Goal: Information Seeking & Learning: Learn about a topic

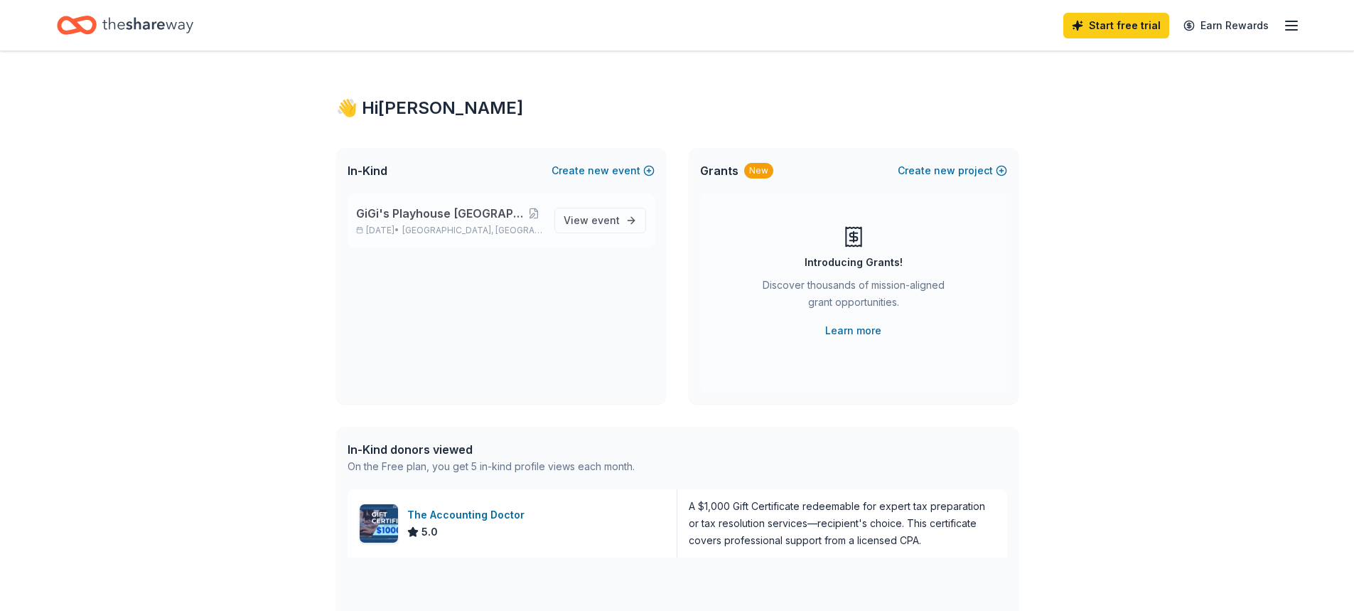
click at [452, 219] on span "GiGi's Playhouse [GEOGRAPHIC_DATA] 2025 Gala" at bounding box center [441, 213] width 170 height 17
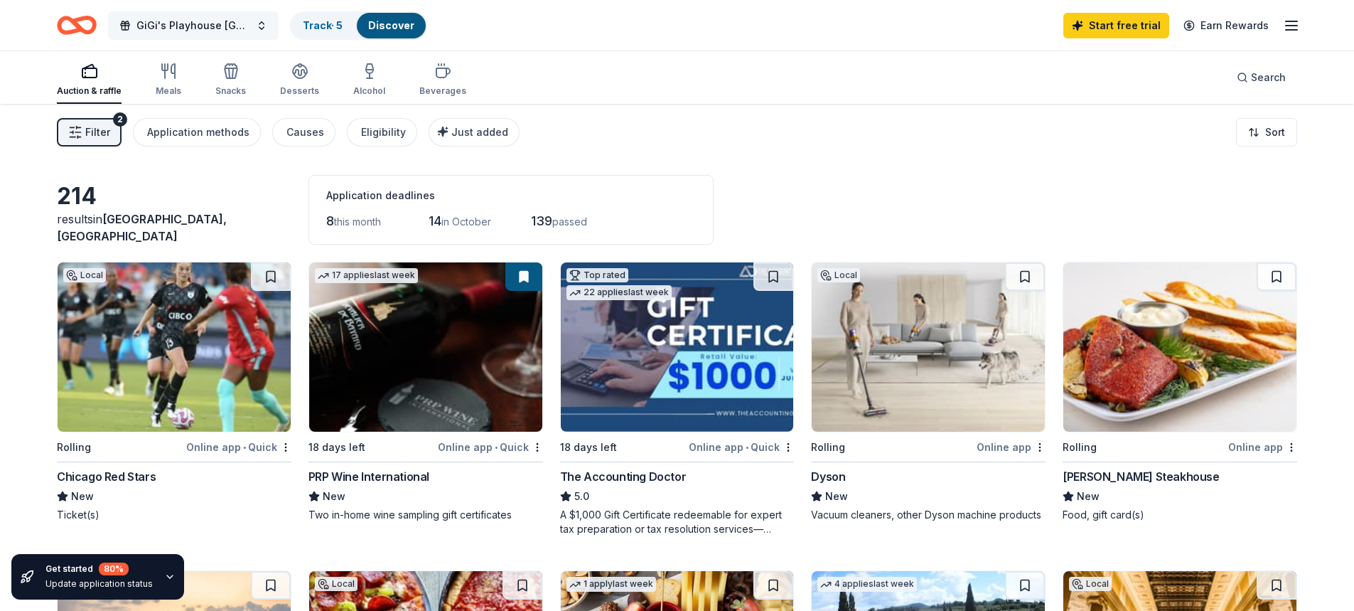
click at [165, 19] on span "GiGi's Playhouse [GEOGRAPHIC_DATA] 2025 Gala" at bounding box center [193, 25] width 114 height 17
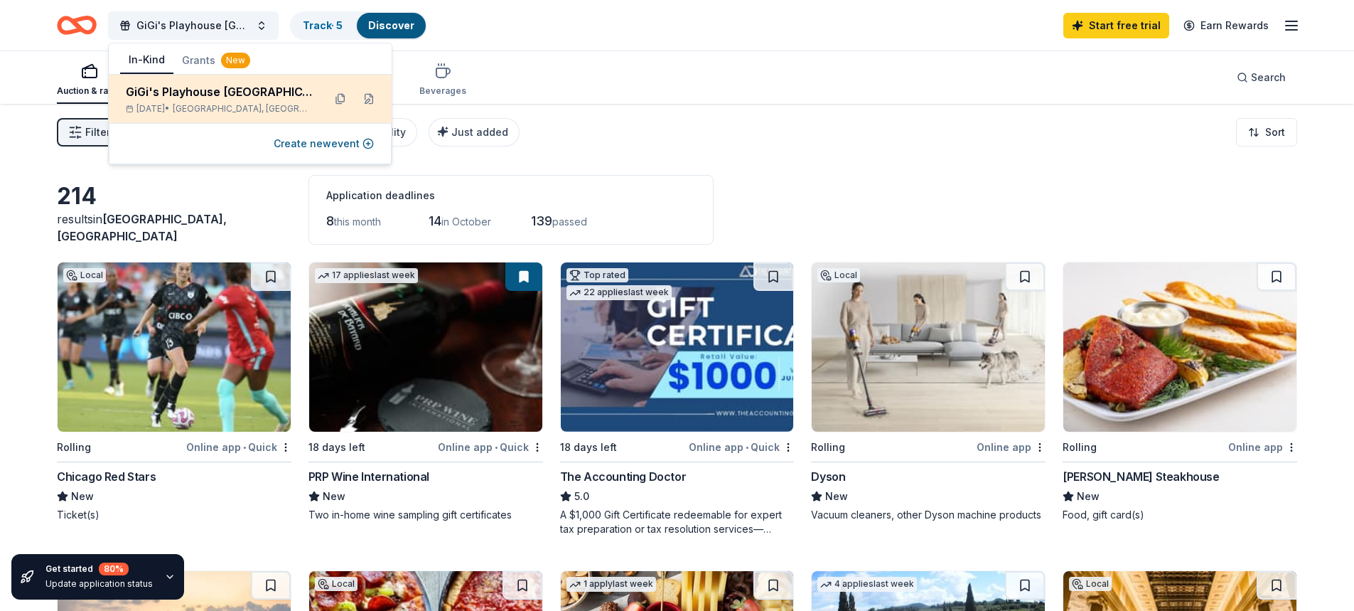
click at [205, 100] on div "GiGi's Playhouse [GEOGRAPHIC_DATA] 2025 Gala [DATE] • [GEOGRAPHIC_DATA], [GEOGR…" at bounding box center [219, 98] width 186 height 31
click at [272, 96] on div "GiGi's Playhouse [GEOGRAPHIC_DATA] 2025 Gala" at bounding box center [219, 91] width 186 height 17
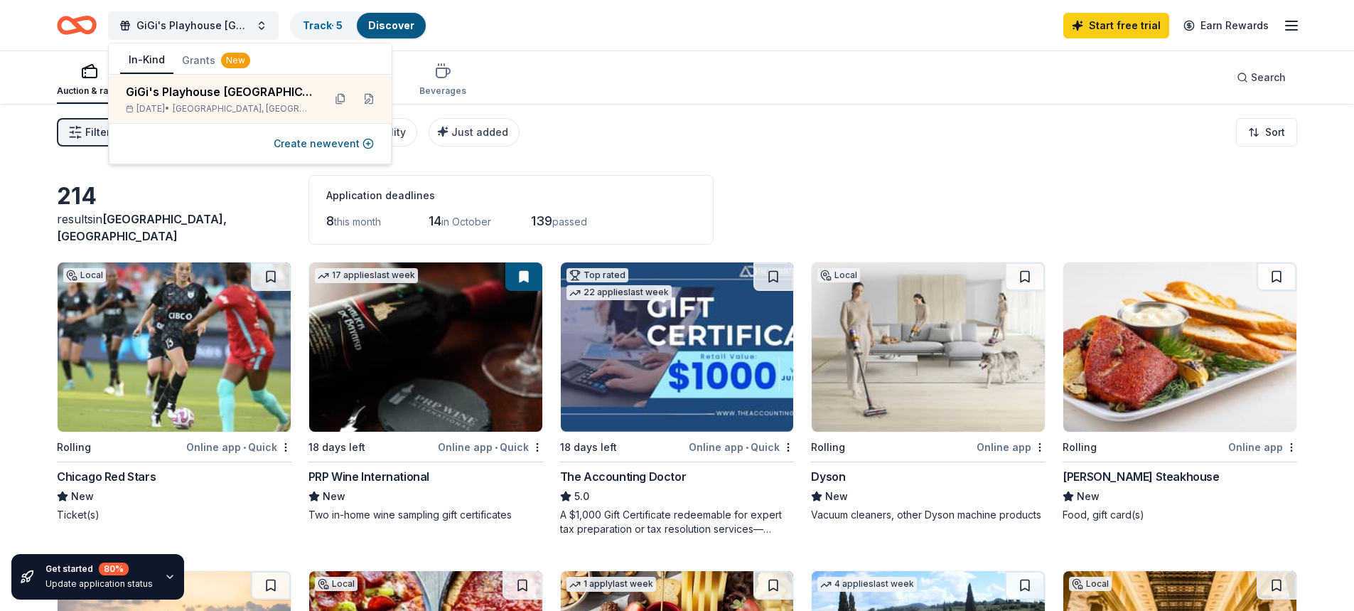
click at [782, 90] on div "Auction & raffle Meals Snacks Desserts Alcohol Beverages Search" at bounding box center [677, 77] width 1240 height 53
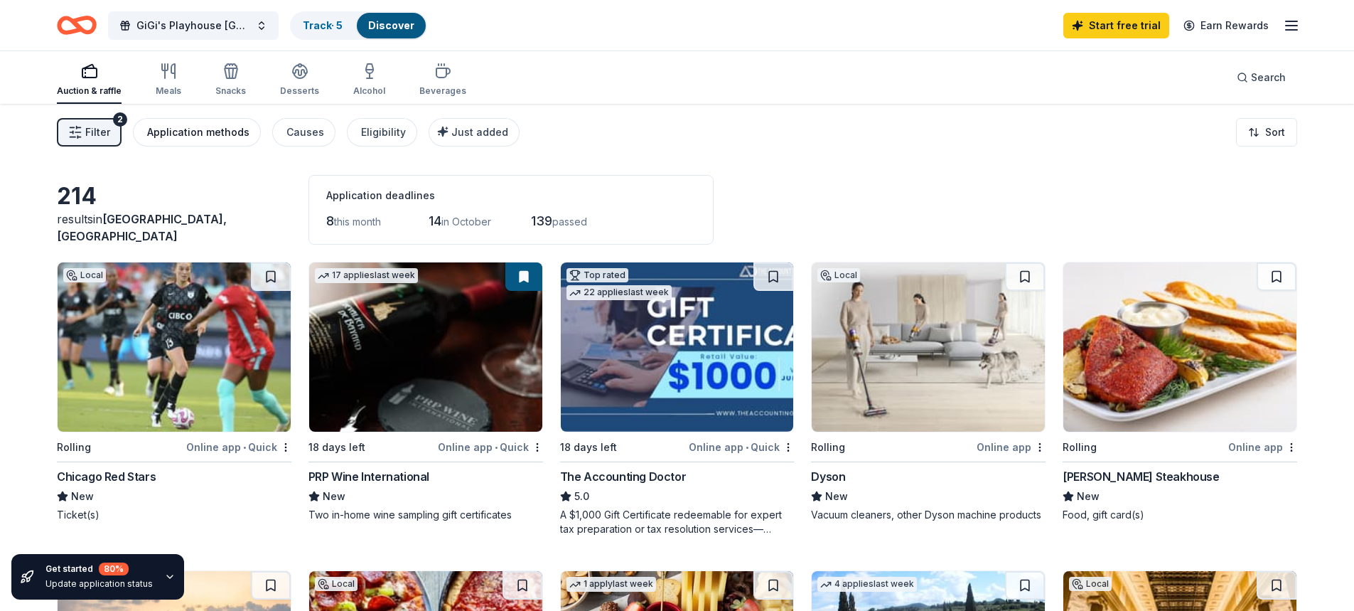
click at [198, 136] on div "Application methods" at bounding box center [198, 132] width 102 height 17
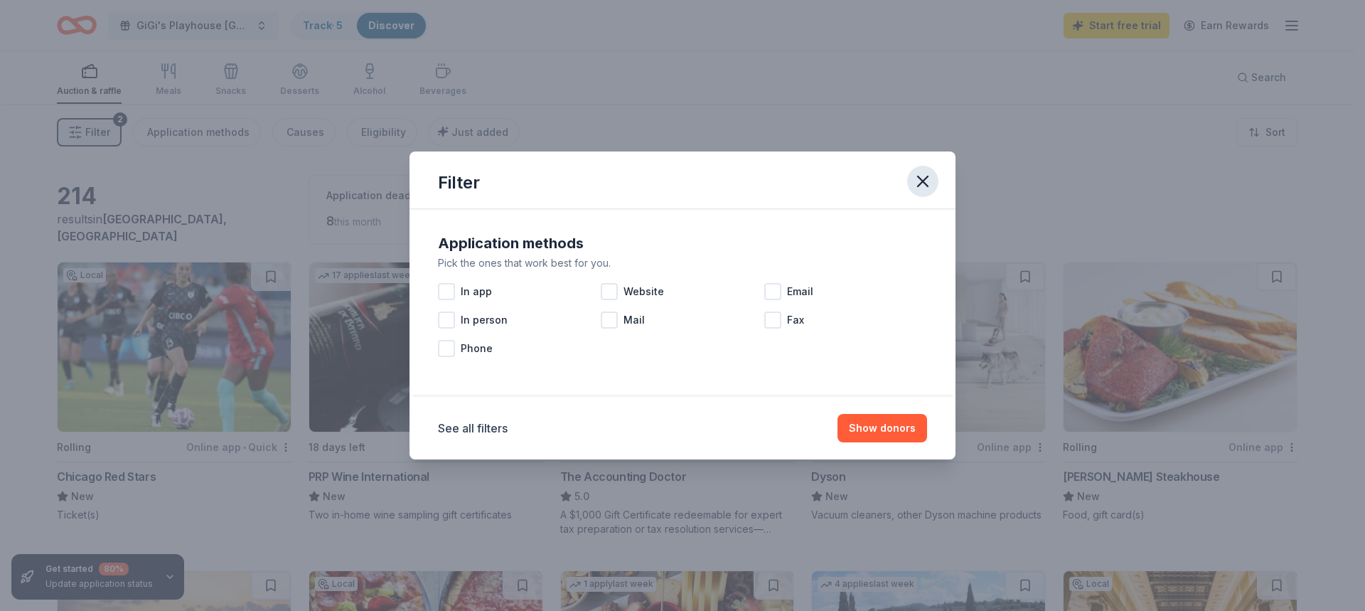
click at [918, 186] on icon "button" at bounding box center [923, 181] width 10 height 10
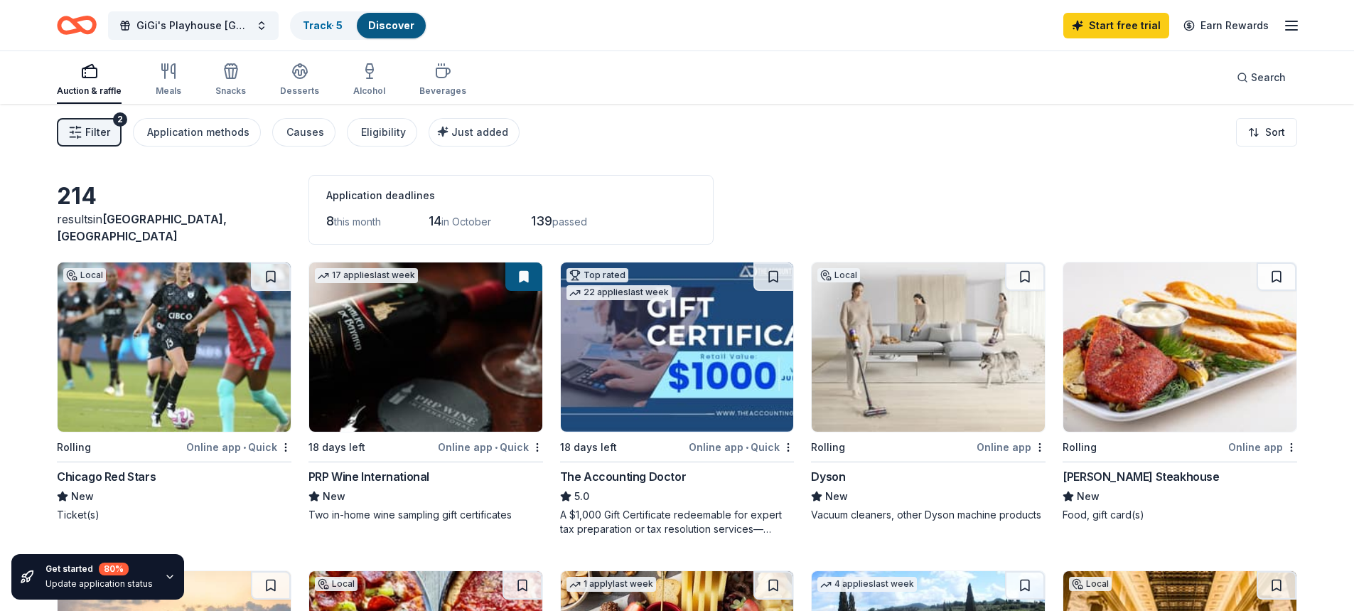
click at [83, 119] on button "Filter 2" at bounding box center [89, 132] width 65 height 28
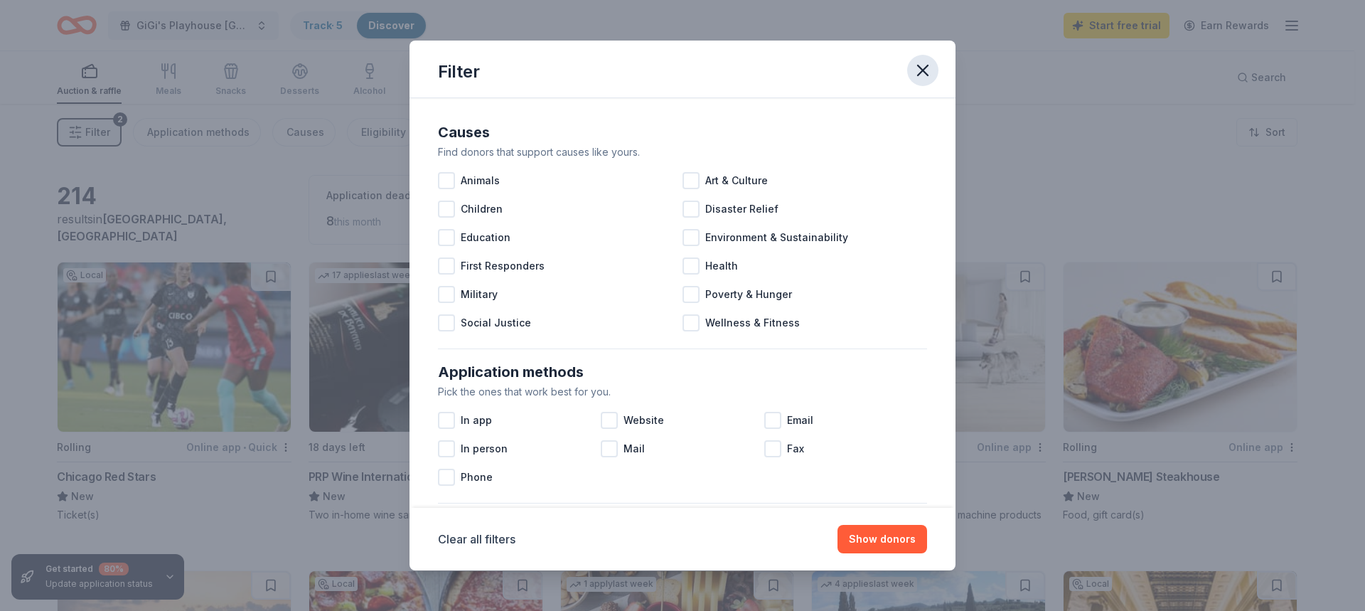
click at [921, 69] on icon "button" at bounding box center [923, 70] width 10 height 10
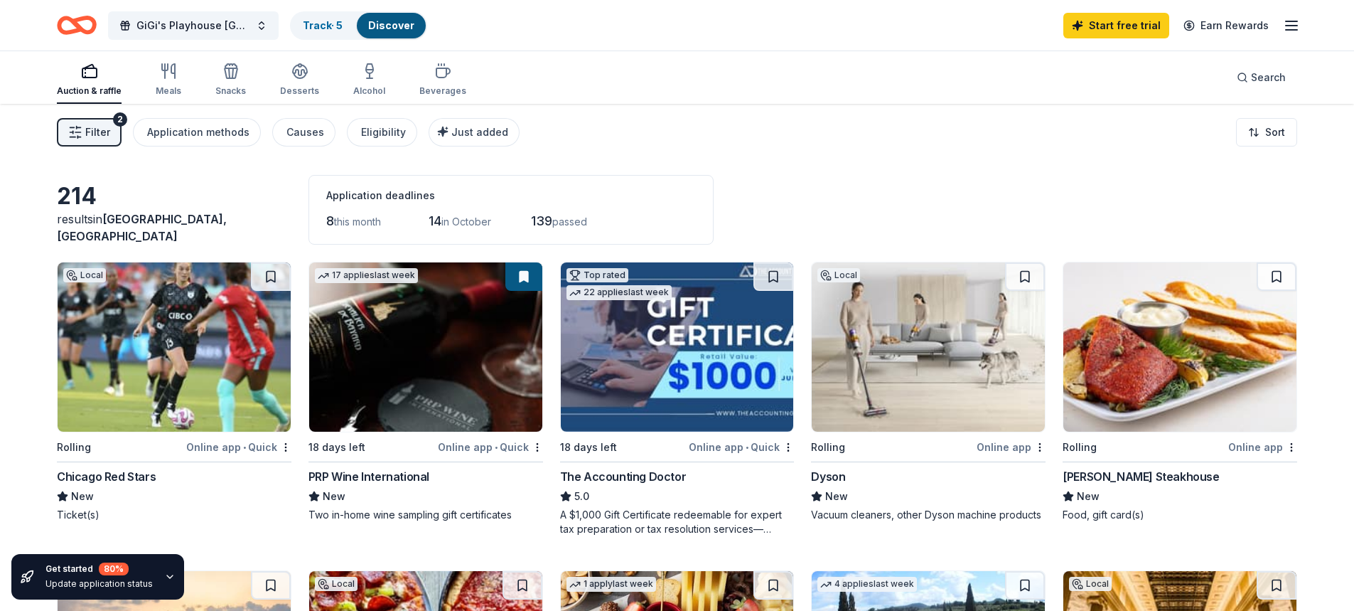
click at [919, 69] on div "Auction & raffle Meals Snacks Desserts Alcohol Beverages Search" at bounding box center [677, 77] width 1240 height 53
click at [111, 127] on button "Filter 2" at bounding box center [89, 132] width 65 height 28
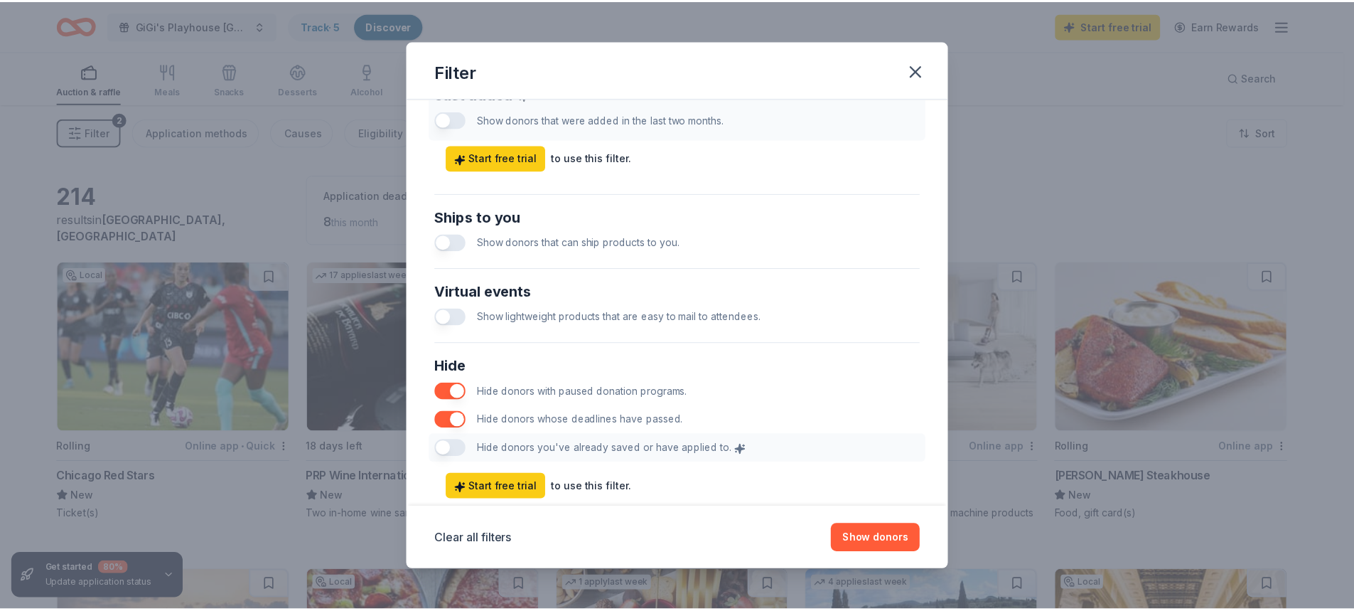
scroll to position [624, 0]
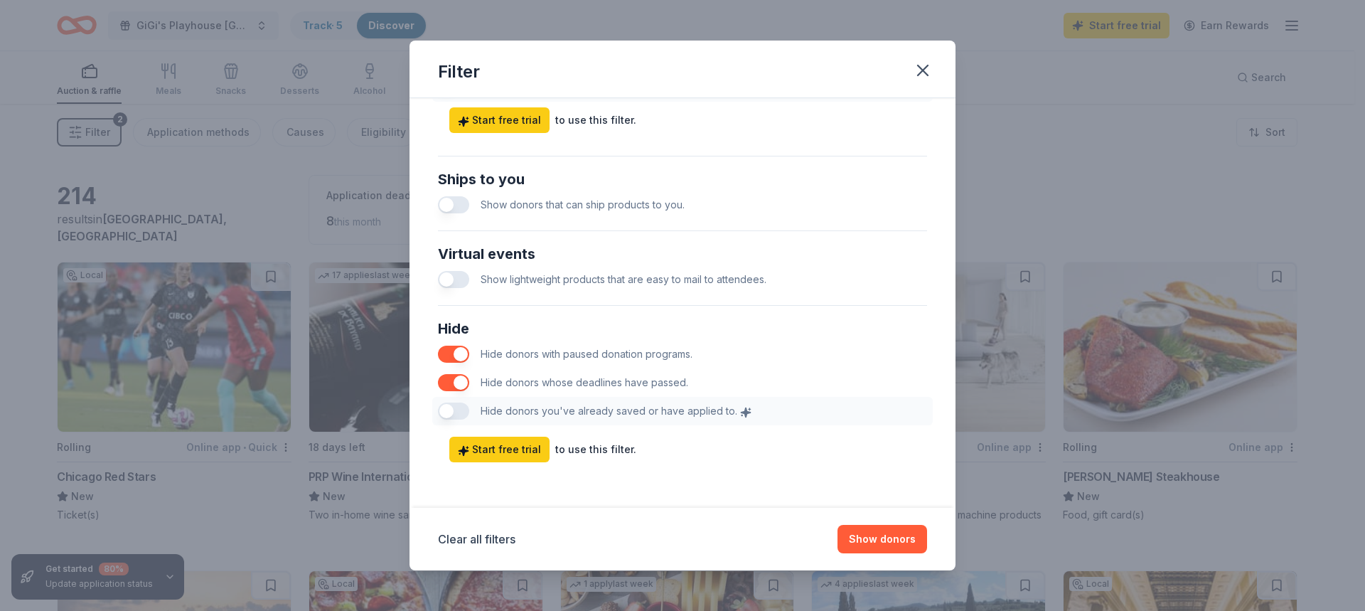
click at [836, 537] on div "Clear all filters Show donors" at bounding box center [682, 539] width 489 height 28
click at [871, 537] on button "Show donors" at bounding box center [882, 539] width 90 height 28
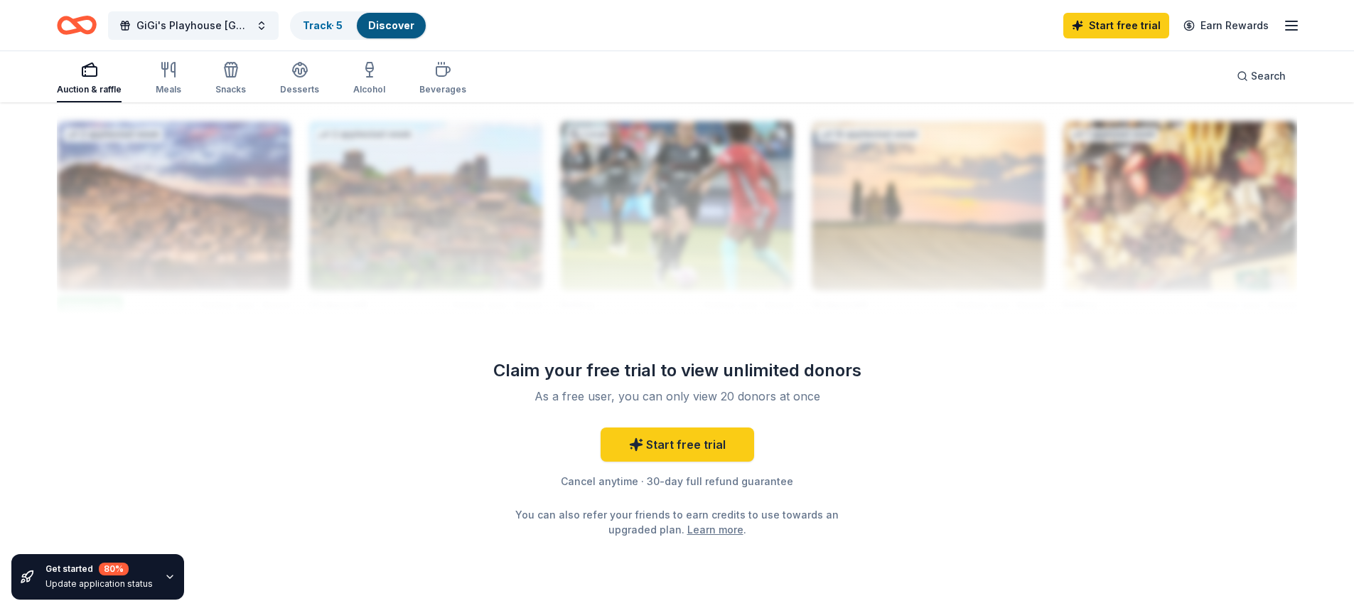
scroll to position [1384, 0]
